Goal: Task Accomplishment & Management: Use online tool/utility

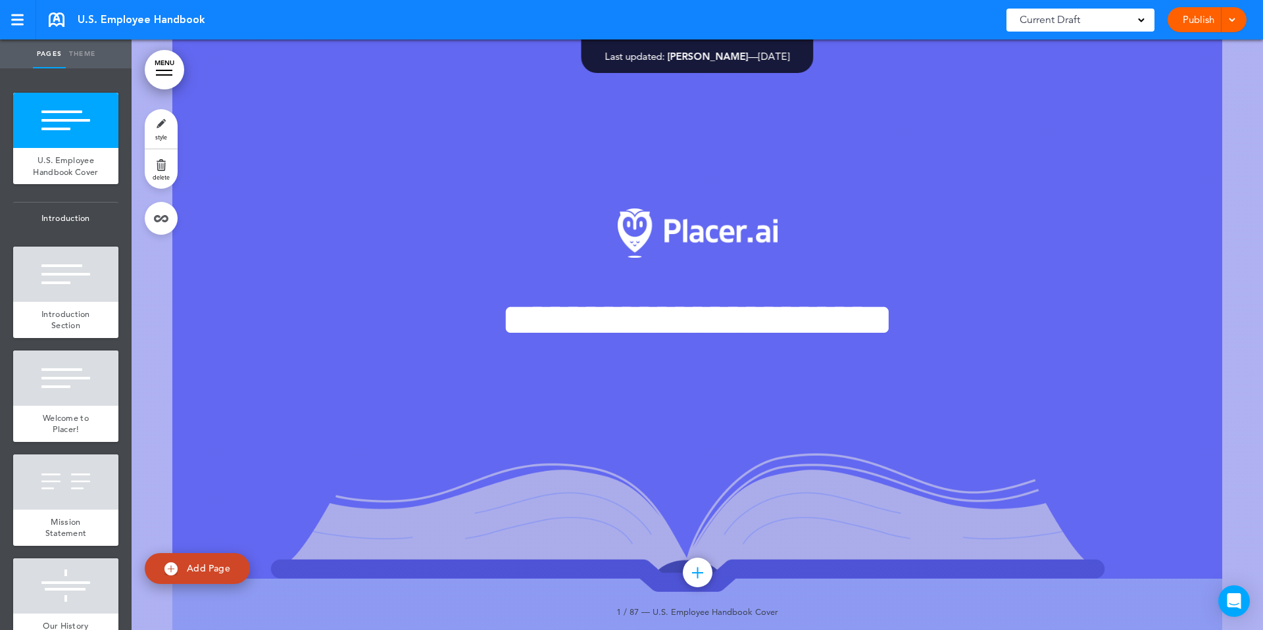
click at [1197, 21] on link "Publish" at bounding box center [1198, 19] width 41 height 25
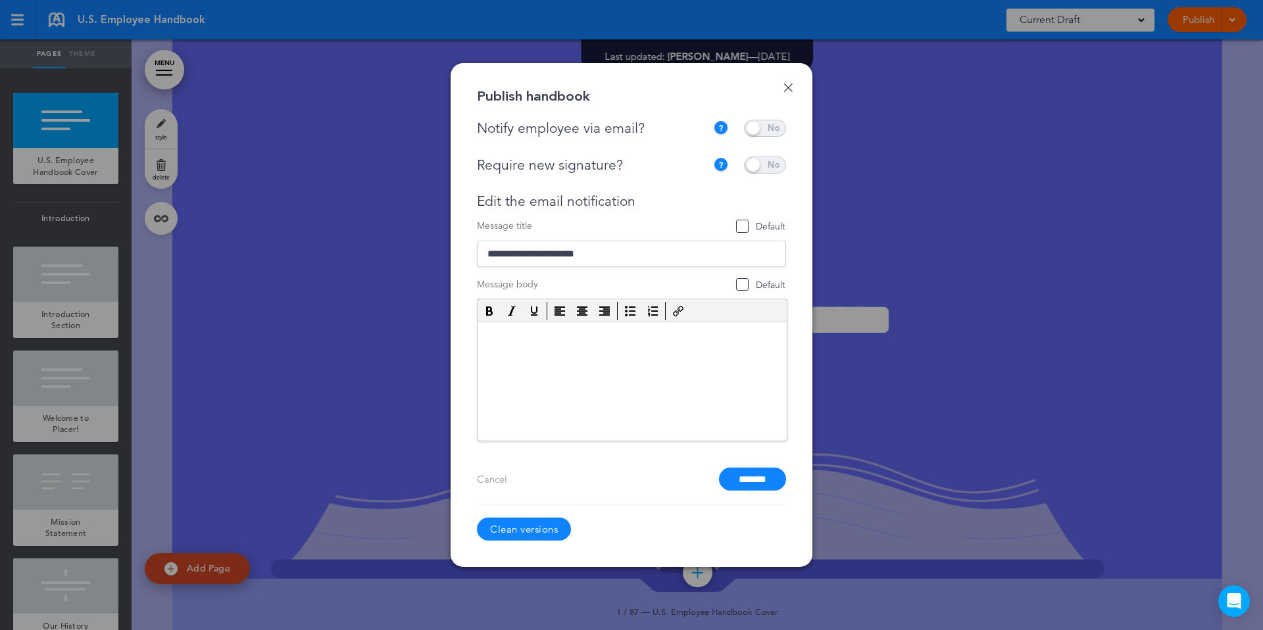
click at [1107, 45] on div at bounding box center [631, 315] width 1263 height 630
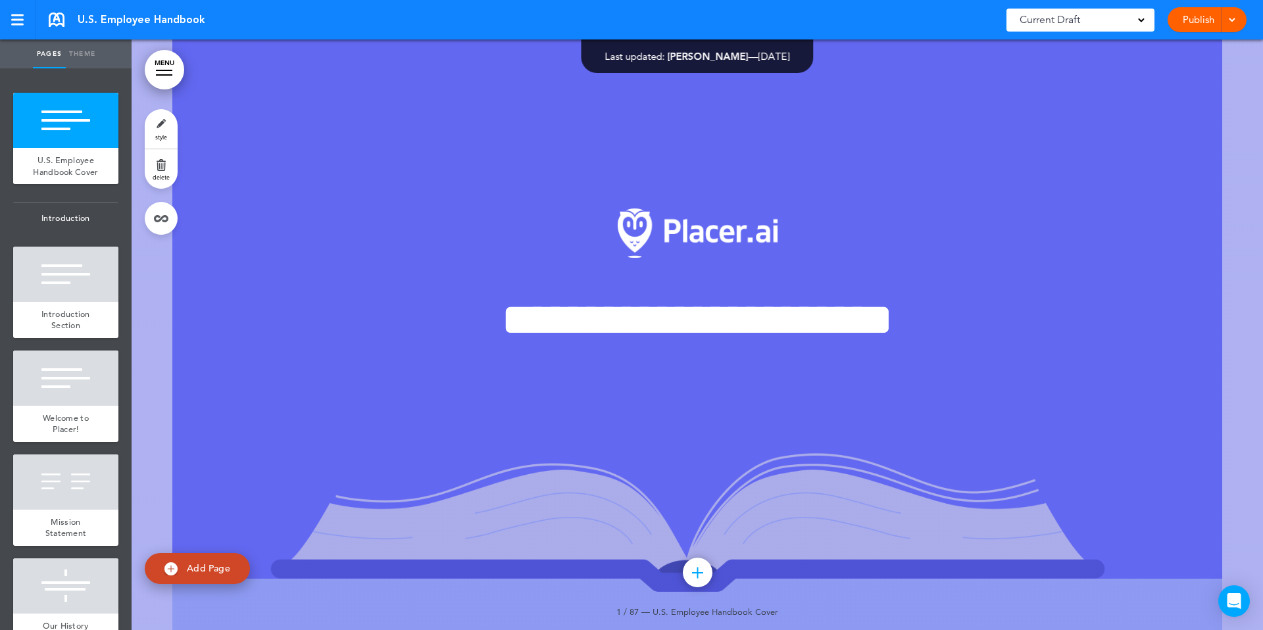
click at [1228, 16] on span at bounding box center [1232, 18] width 9 height 9
click at [1178, 42] on li "Publish" at bounding box center [1187, 50] width 117 height 30
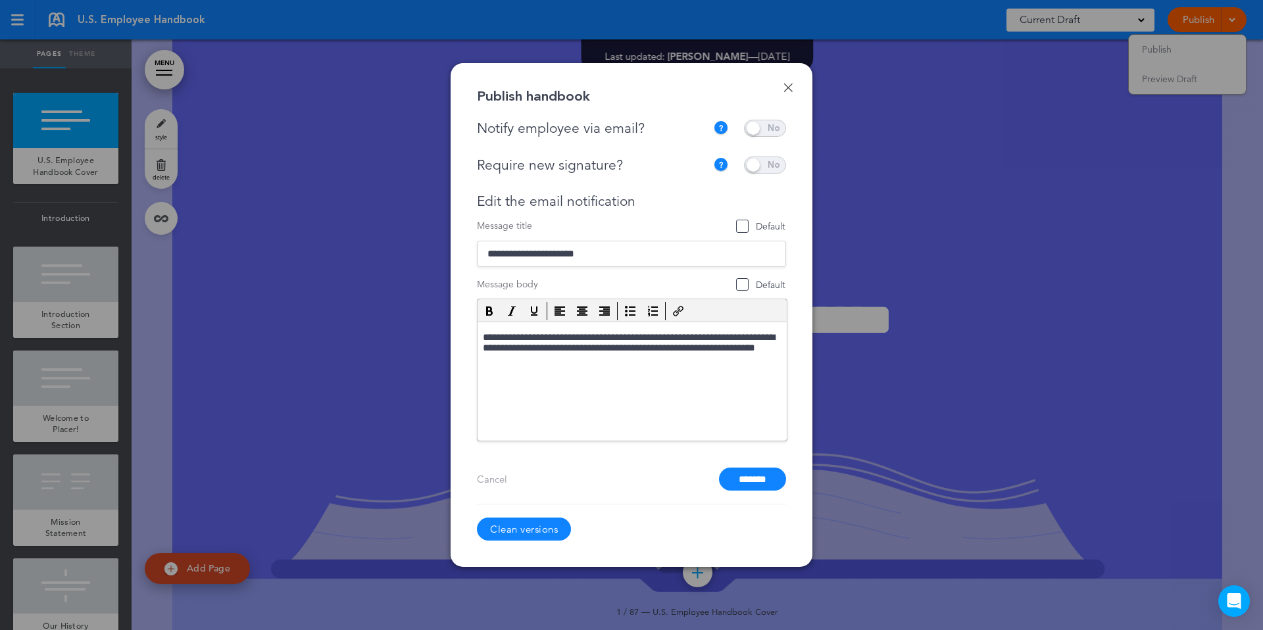
click at [848, 103] on div at bounding box center [631, 315] width 1263 height 630
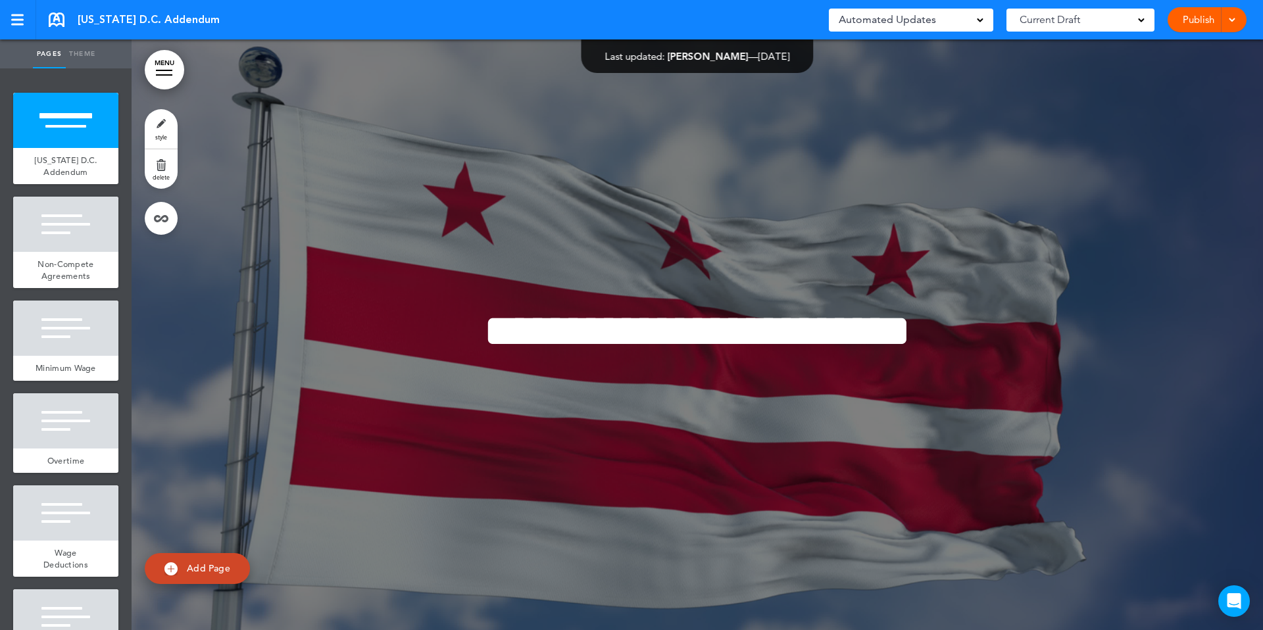
click at [1238, 18] on div "Publish Publish Preview Draft" at bounding box center [1207, 19] width 79 height 25
click at [1199, 20] on link "Publish" at bounding box center [1198, 19] width 41 height 25
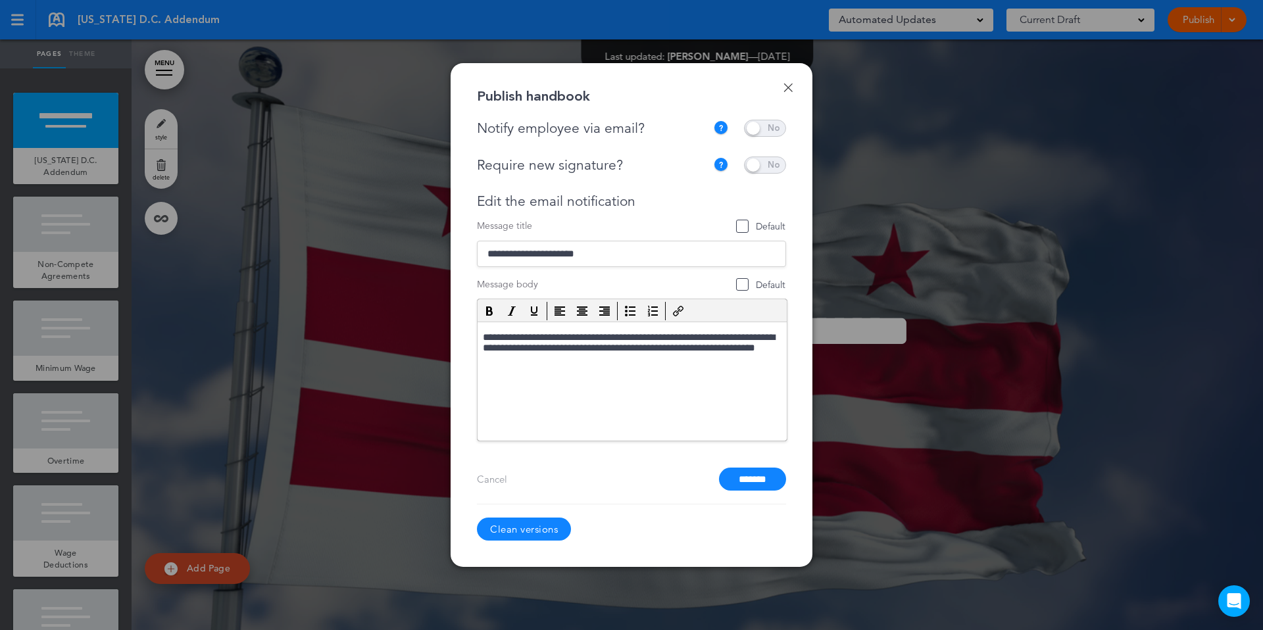
click at [1232, 59] on div at bounding box center [631, 315] width 1263 height 630
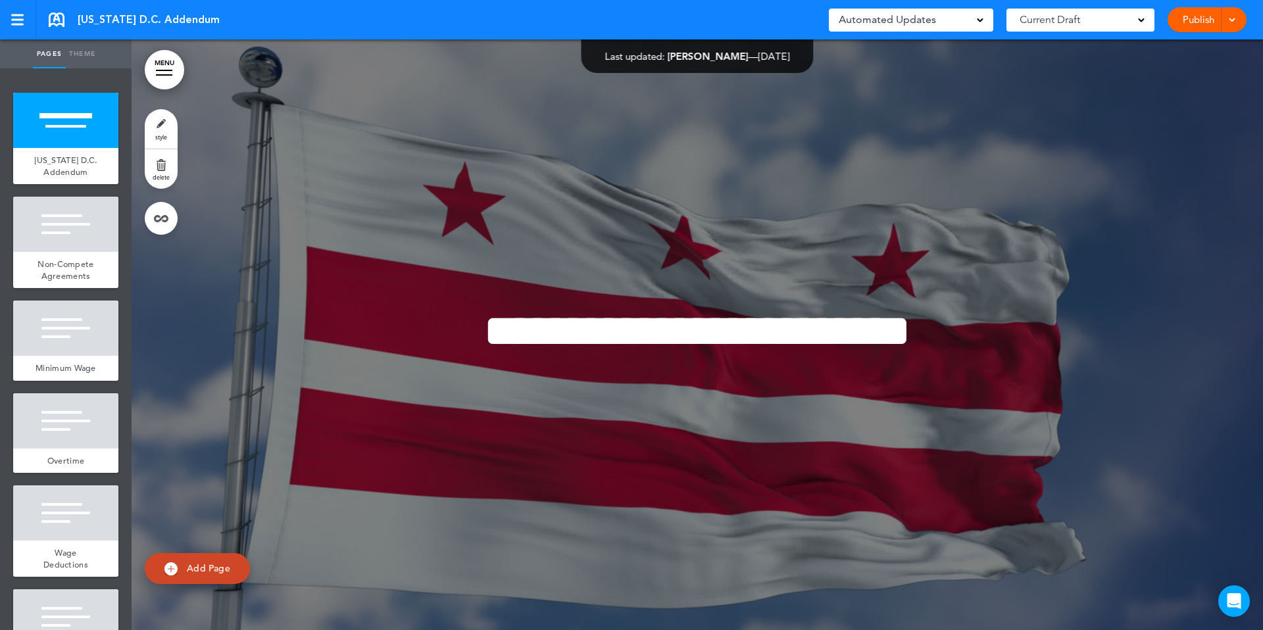
click at [1193, 12] on link "Publish" at bounding box center [1198, 19] width 41 height 25
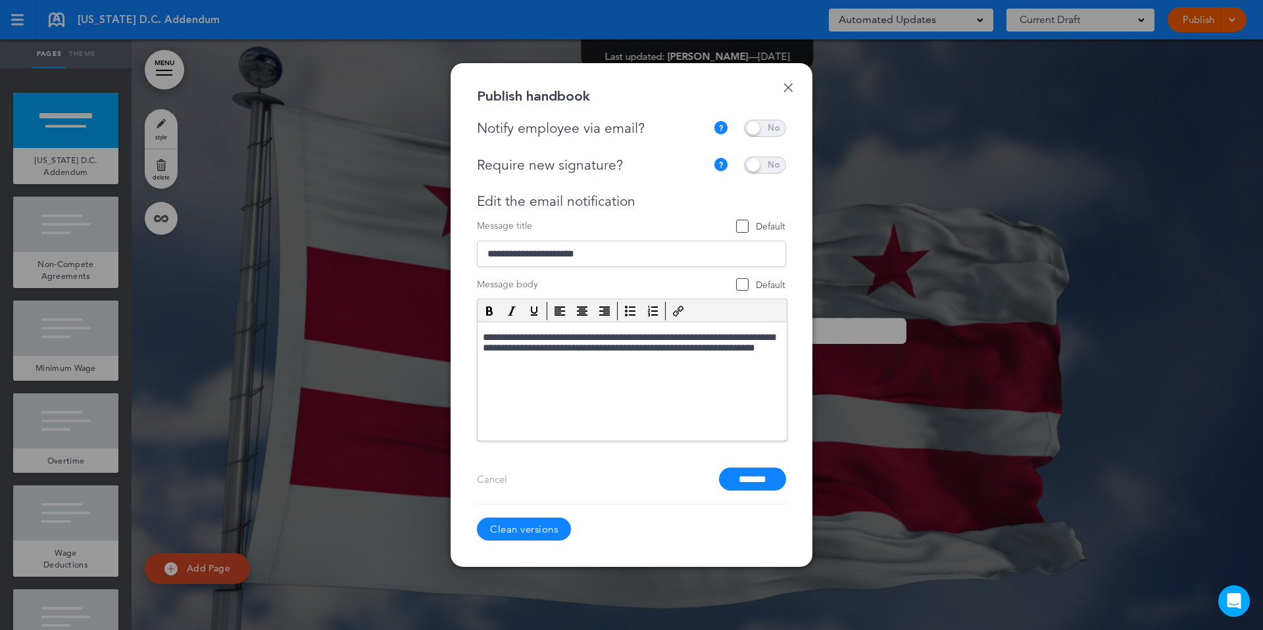
click at [518, 534] on link "Clean versions" at bounding box center [524, 529] width 94 height 23
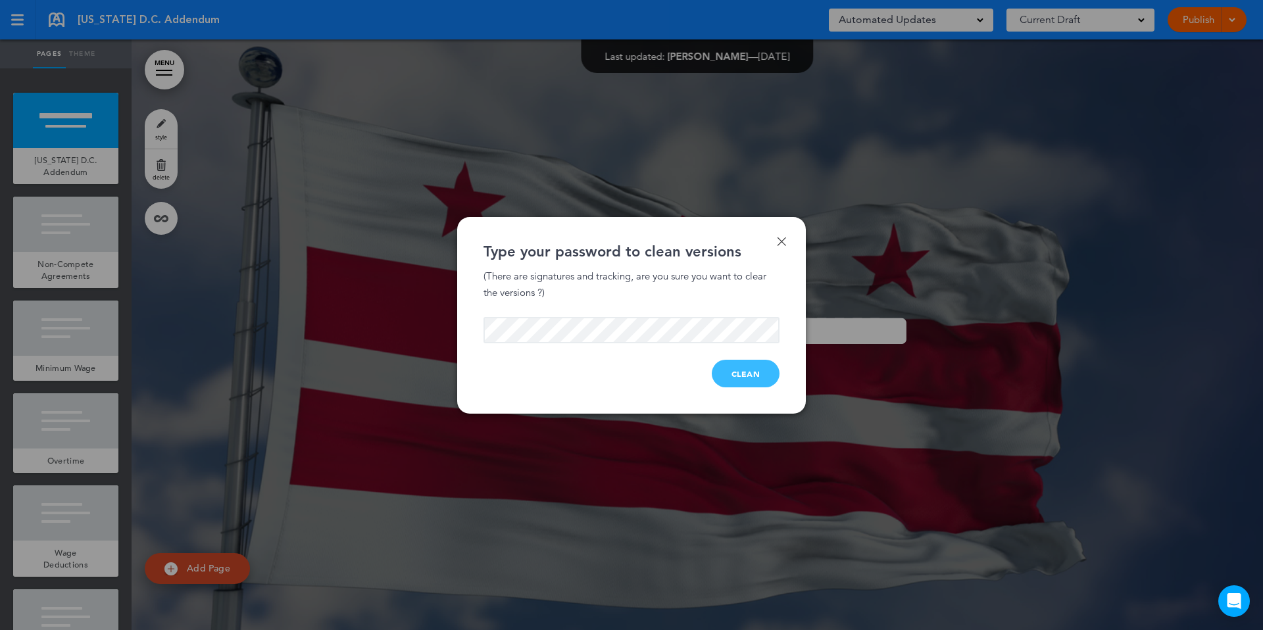
click at [719, 370] on button "Clean" at bounding box center [746, 374] width 68 height 28
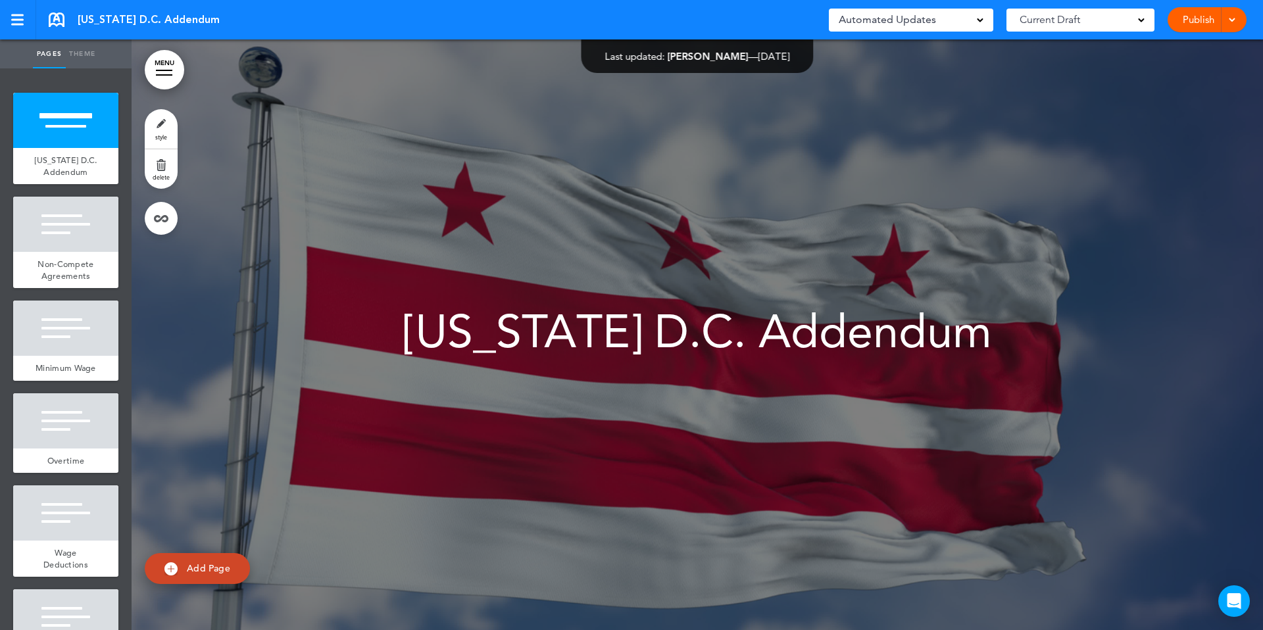
click at [1190, 19] on link "Publish" at bounding box center [1198, 19] width 41 height 25
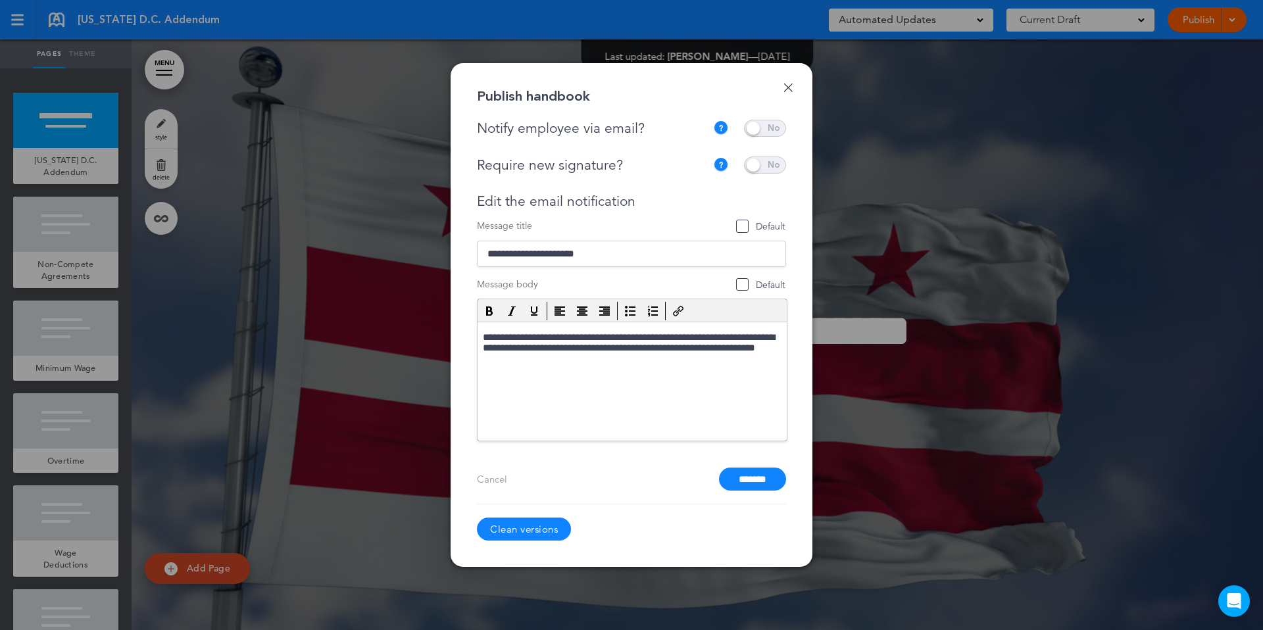
click at [1075, 36] on div at bounding box center [631, 315] width 1263 height 630
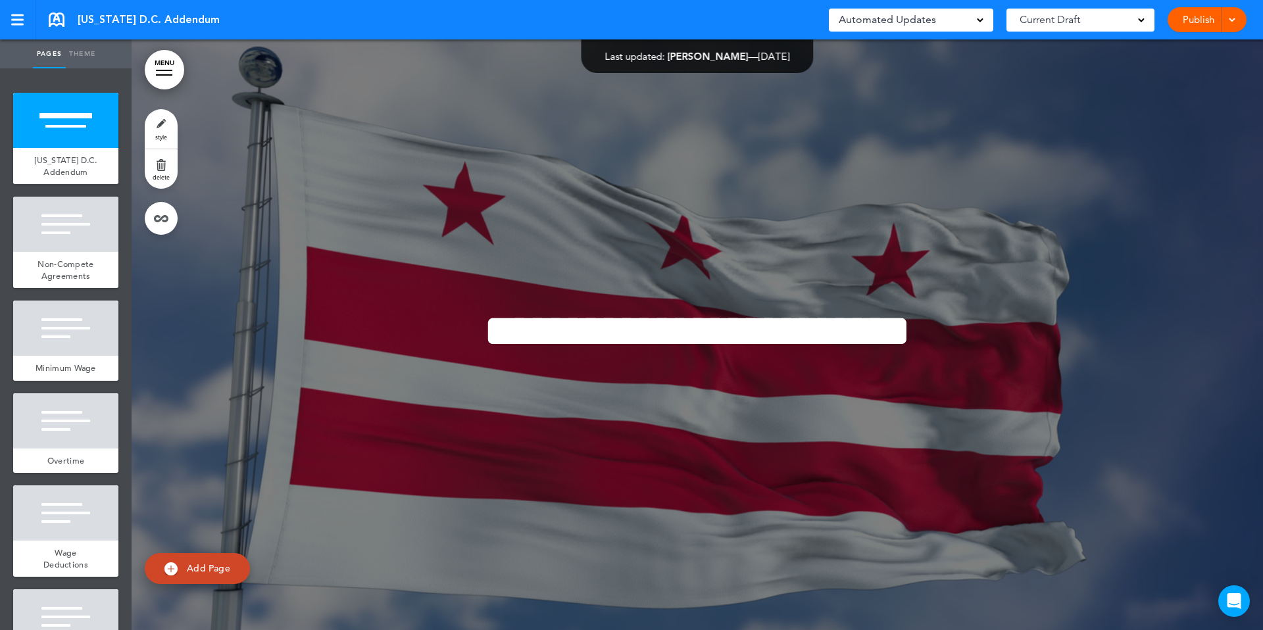
click at [1234, 19] on span at bounding box center [1232, 18] width 9 height 9
